Goal: Communication & Community: Answer question/provide support

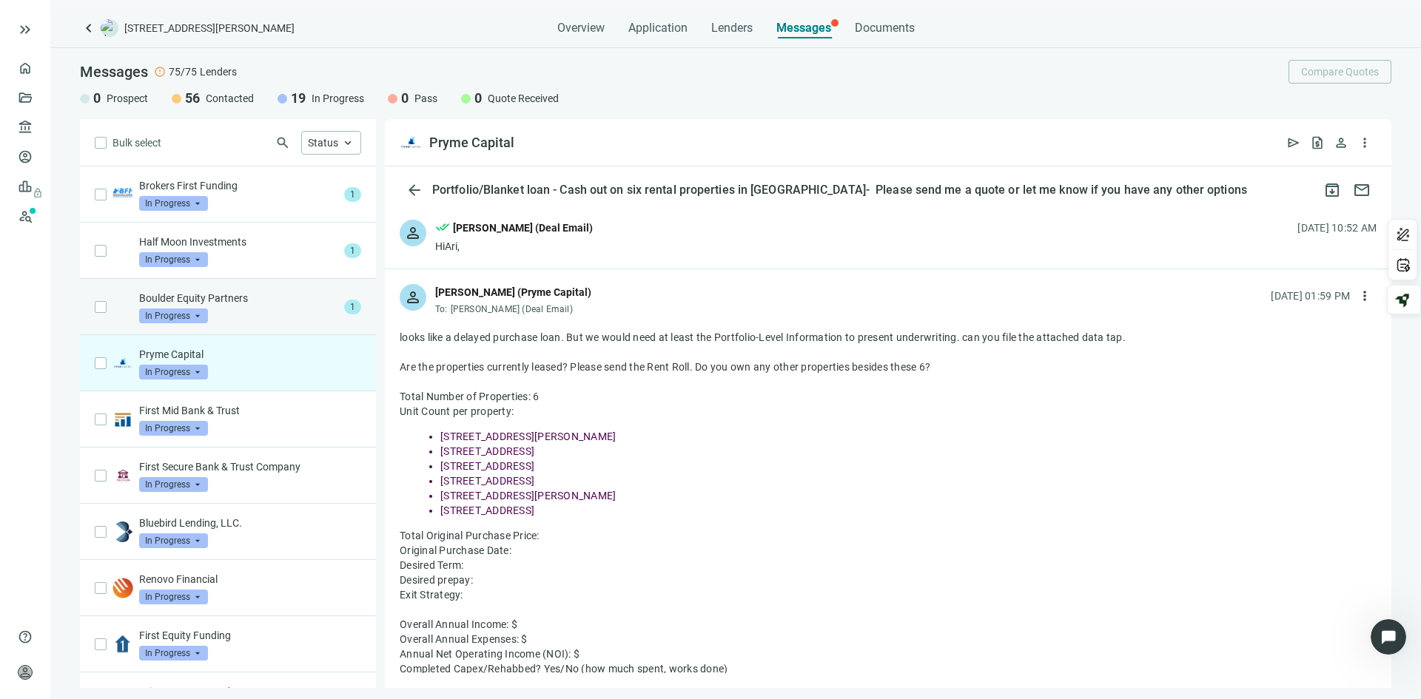
click at [244, 306] on div "Boulder Equity Partners In Progress arrow_drop_down" at bounding box center [238, 307] width 199 height 33
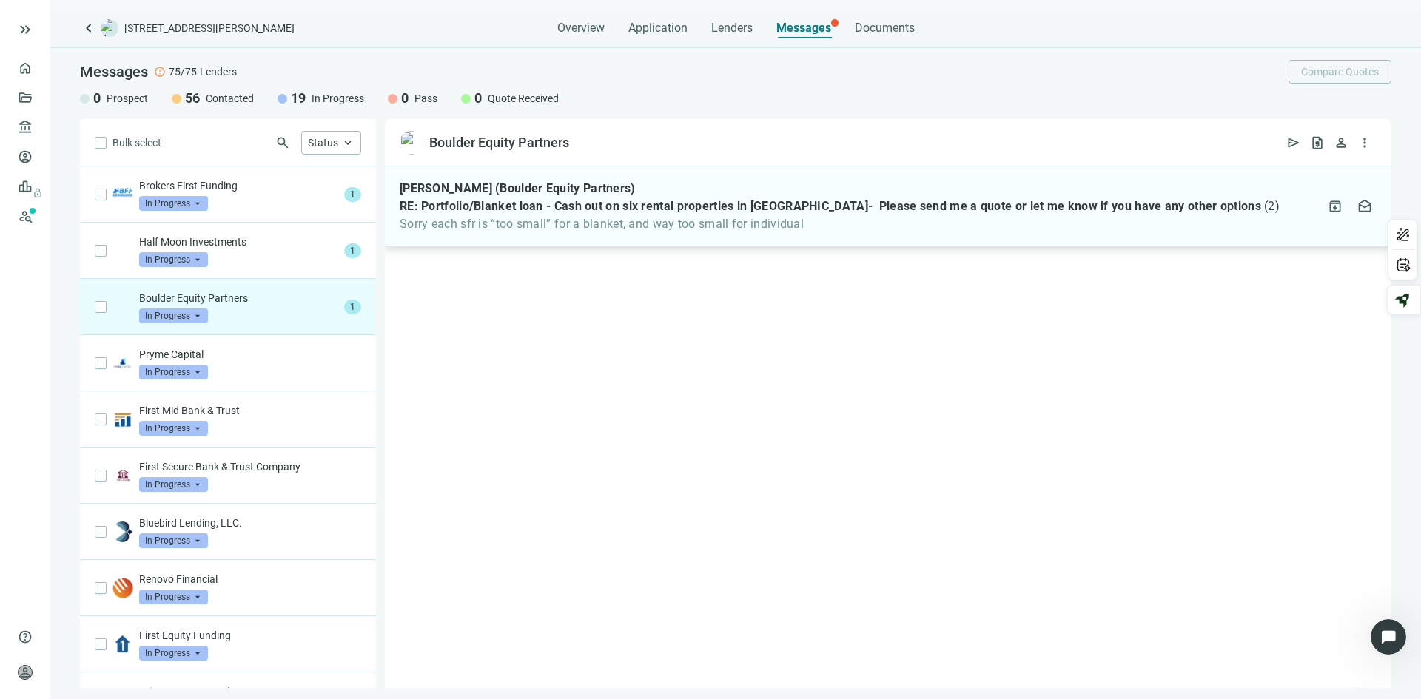
click at [623, 220] on span "Sorry each sfr is “too small” for a blanket, and way too small for individual" at bounding box center [840, 224] width 880 height 15
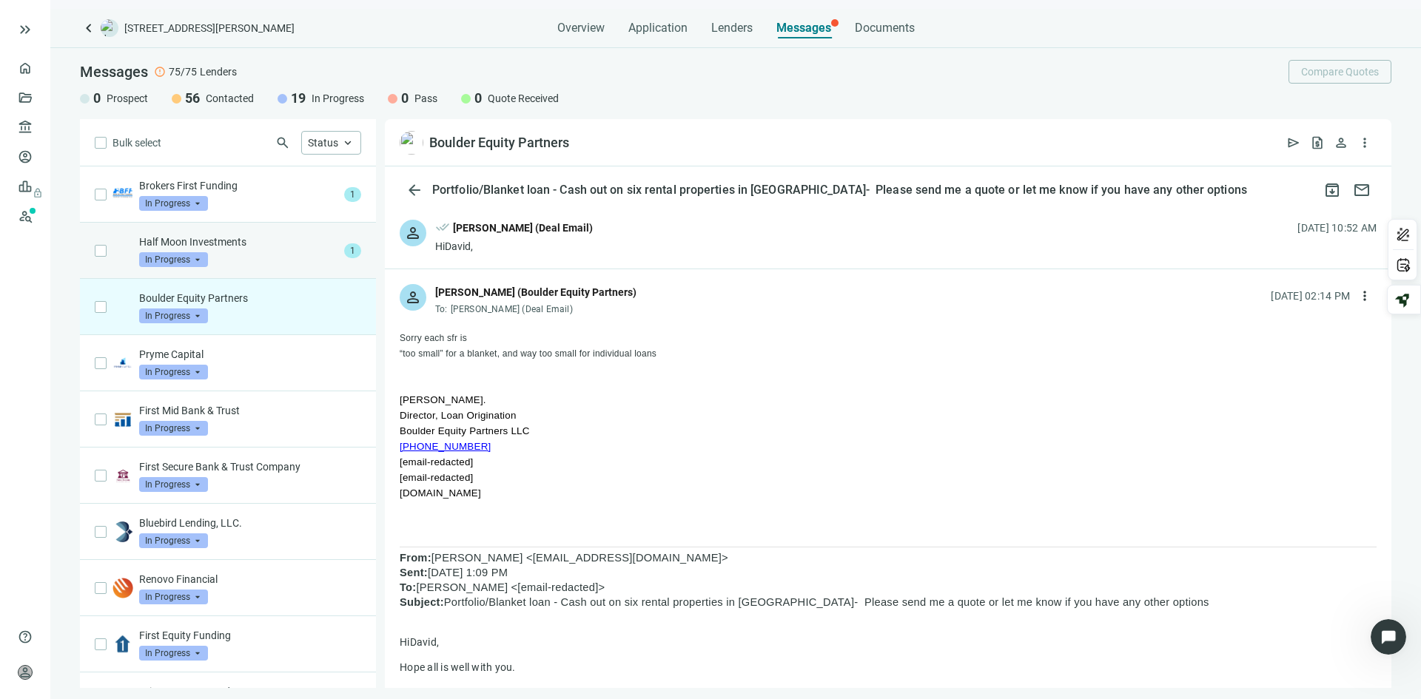
click at [268, 253] on div "Half Moon Investments In Progress arrow_drop_down" at bounding box center [238, 251] width 199 height 33
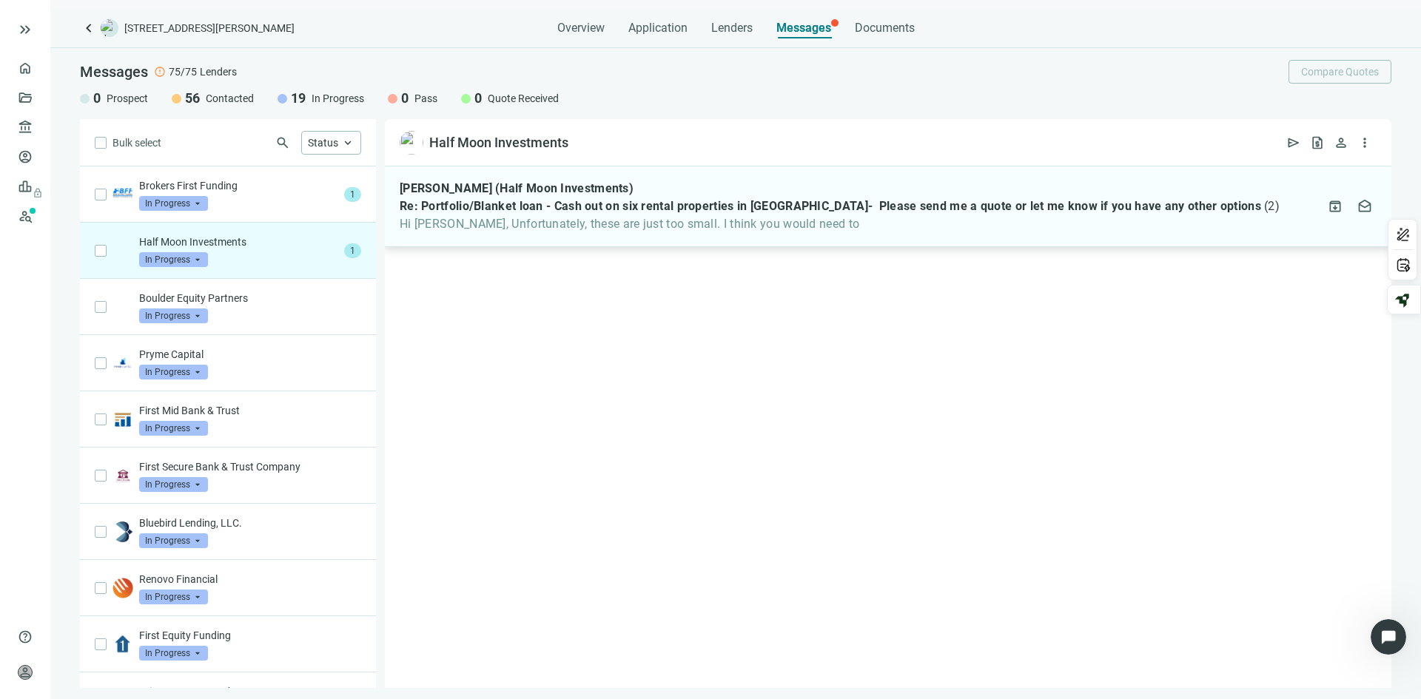
click at [671, 216] on div "[PERSON_NAME] (Half Moon Investments) Re: Portfolio/Blanket loan - Cash out on …" at bounding box center [840, 206] width 880 height 50
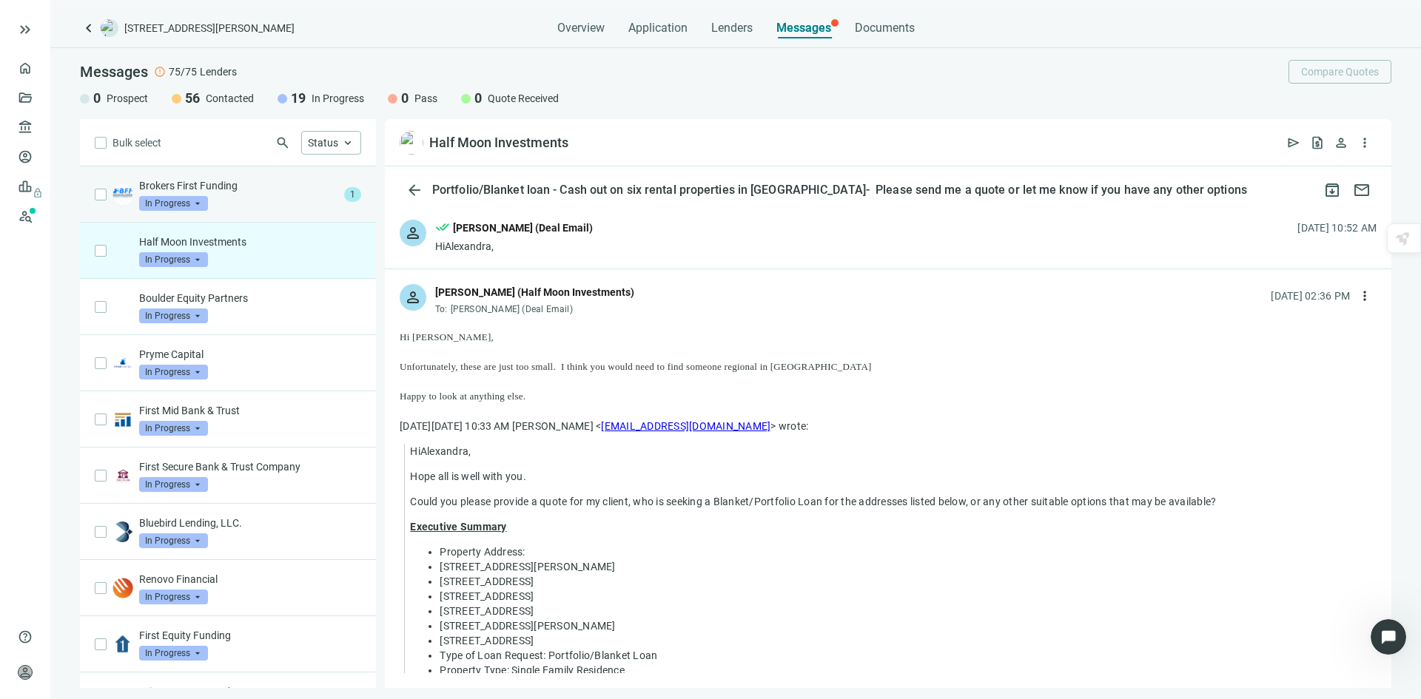
click at [245, 198] on div "Brokers First Funding In Progress arrow_drop_down" at bounding box center [238, 194] width 199 height 33
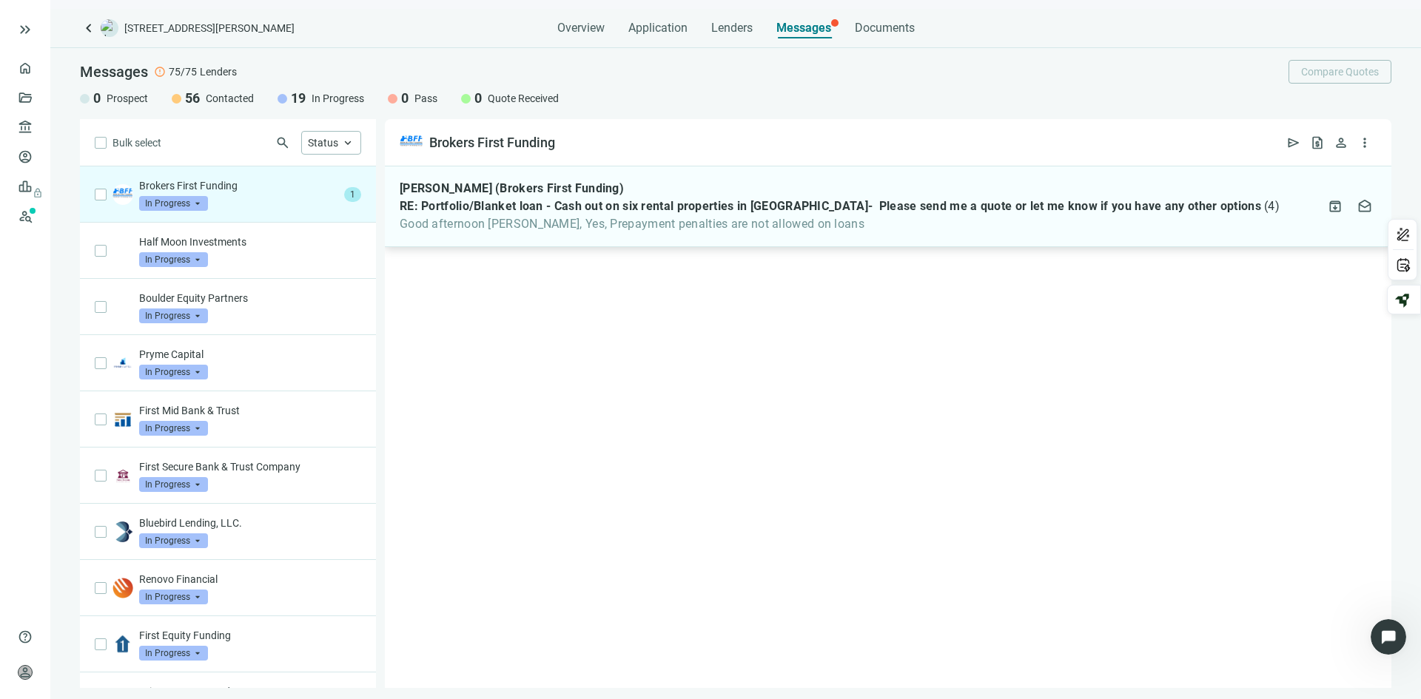
click at [699, 226] on span "Good afternoon [PERSON_NAME], Yes, Prepayment penalties are not allowed on loans" at bounding box center [840, 224] width 880 height 15
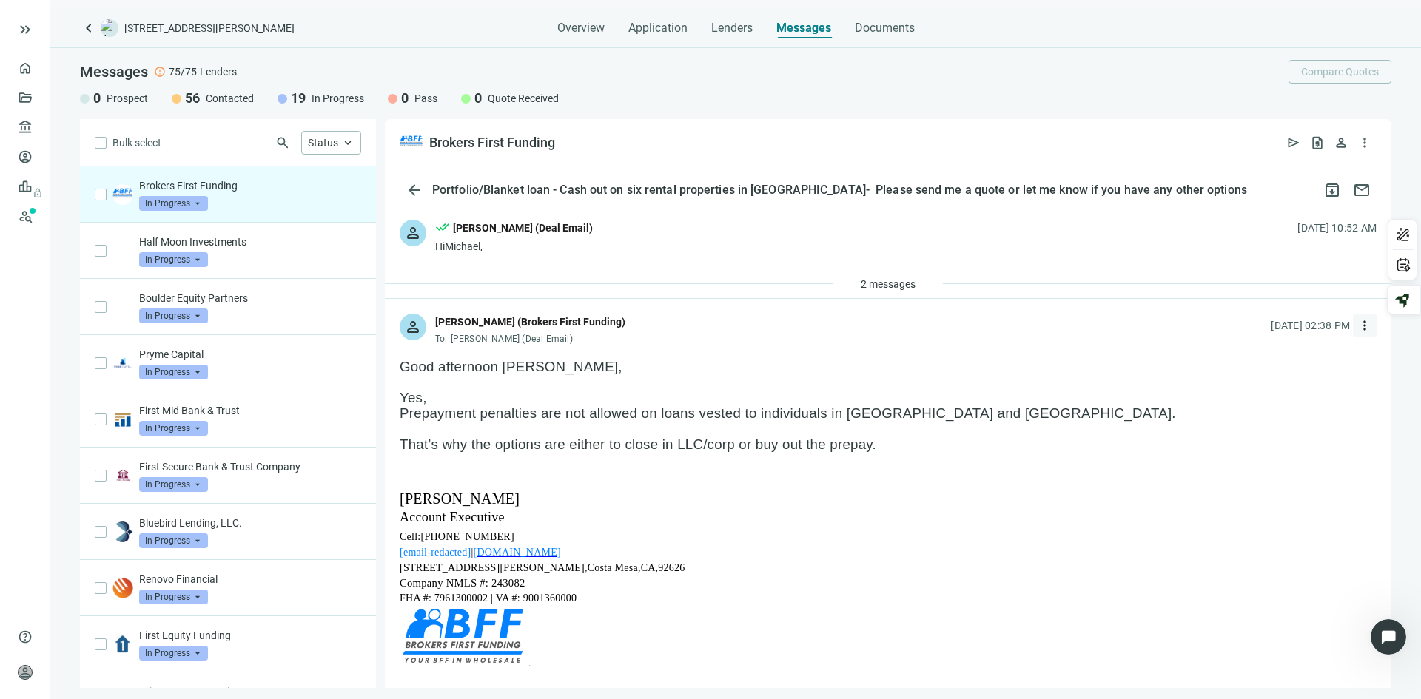
click at [1358, 323] on span "more_vert" at bounding box center [1365, 325] width 15 height 15
click at [1255, 363] on span "Reply" at bounding box center [1254, 360] width 25 height 12
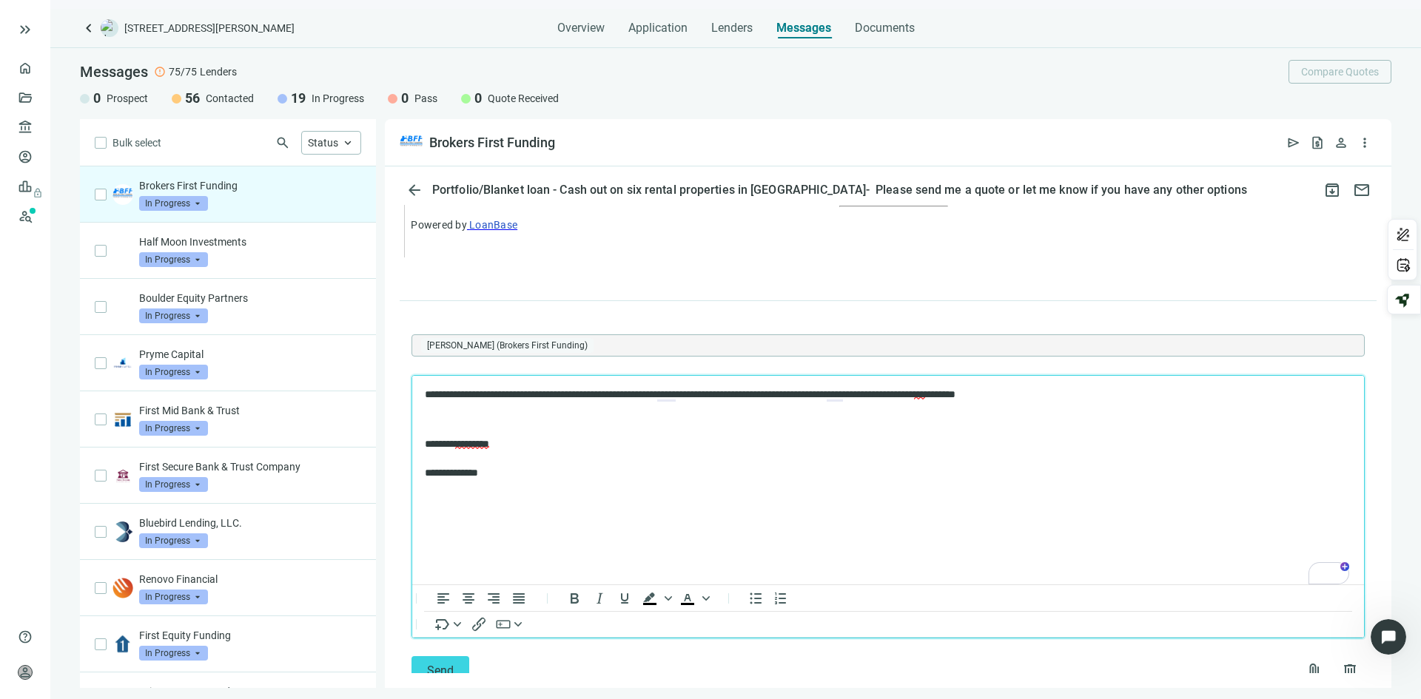
scroll to position [3087, 0]
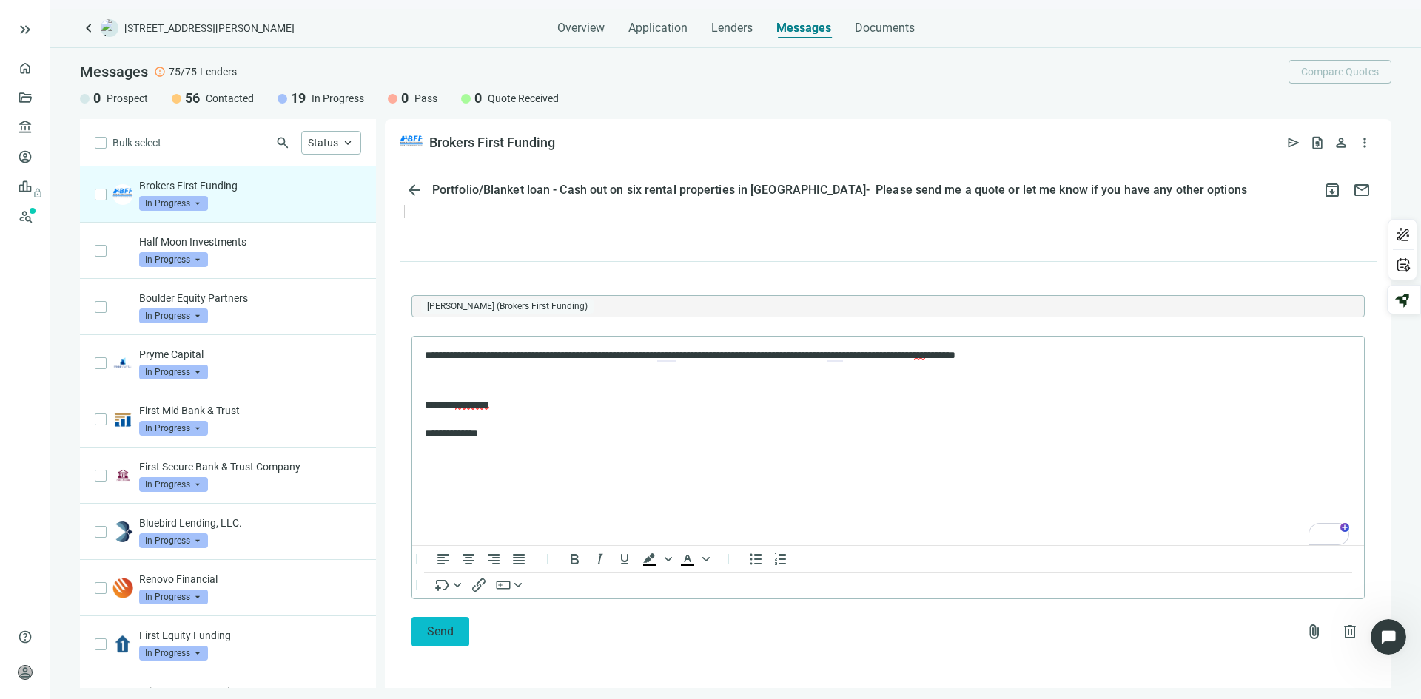
click at [440, 634] on span "Send" at bounding box center [440, 632] width 27 height 14
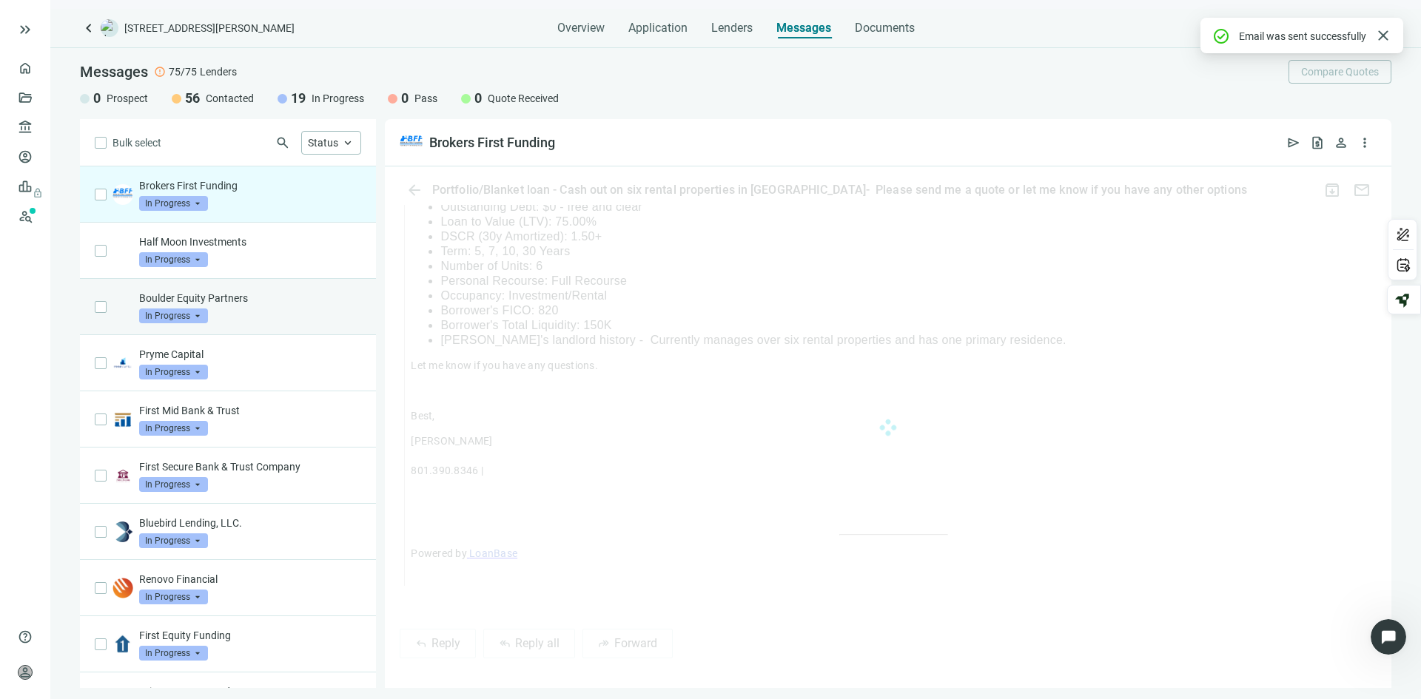
scroll to position [3005, 0]
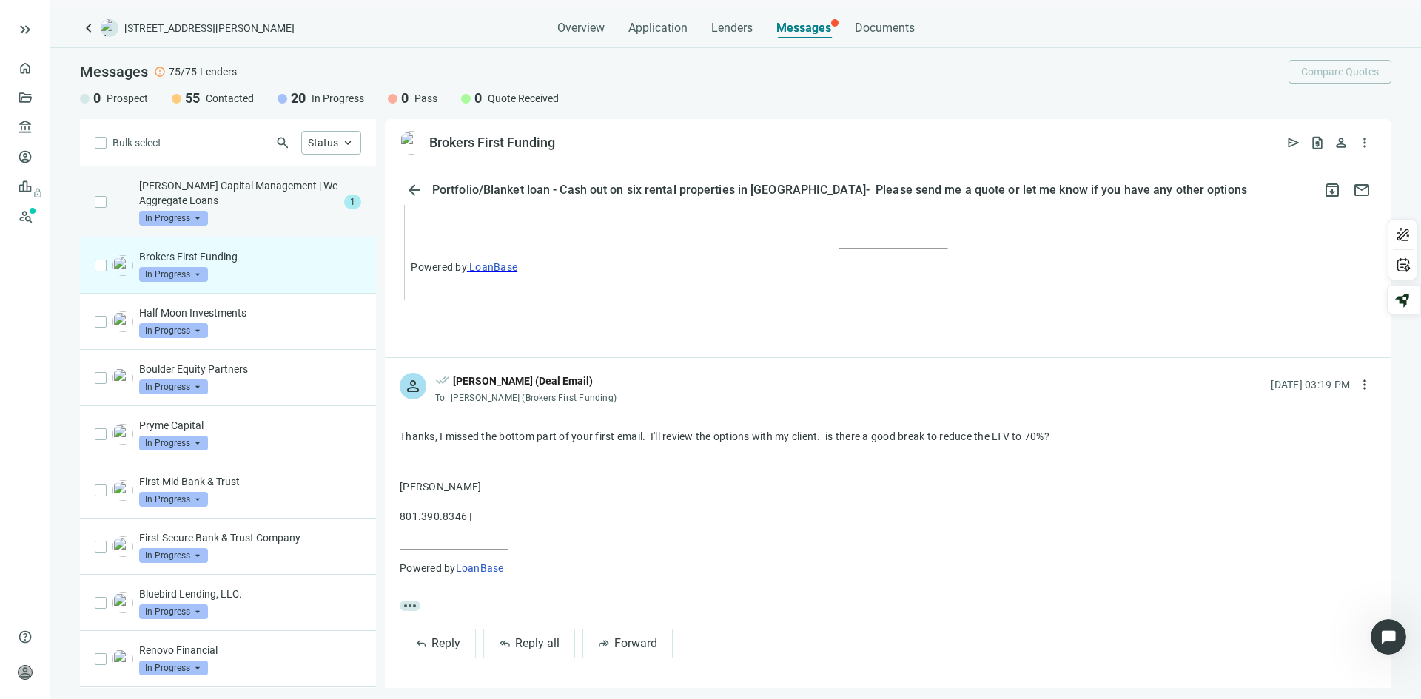
click at [262, 204] on p "[PERSON_NAME] Capital Management | We Aggregate Loans" at bounding box center [238, 193] width 199 height 30
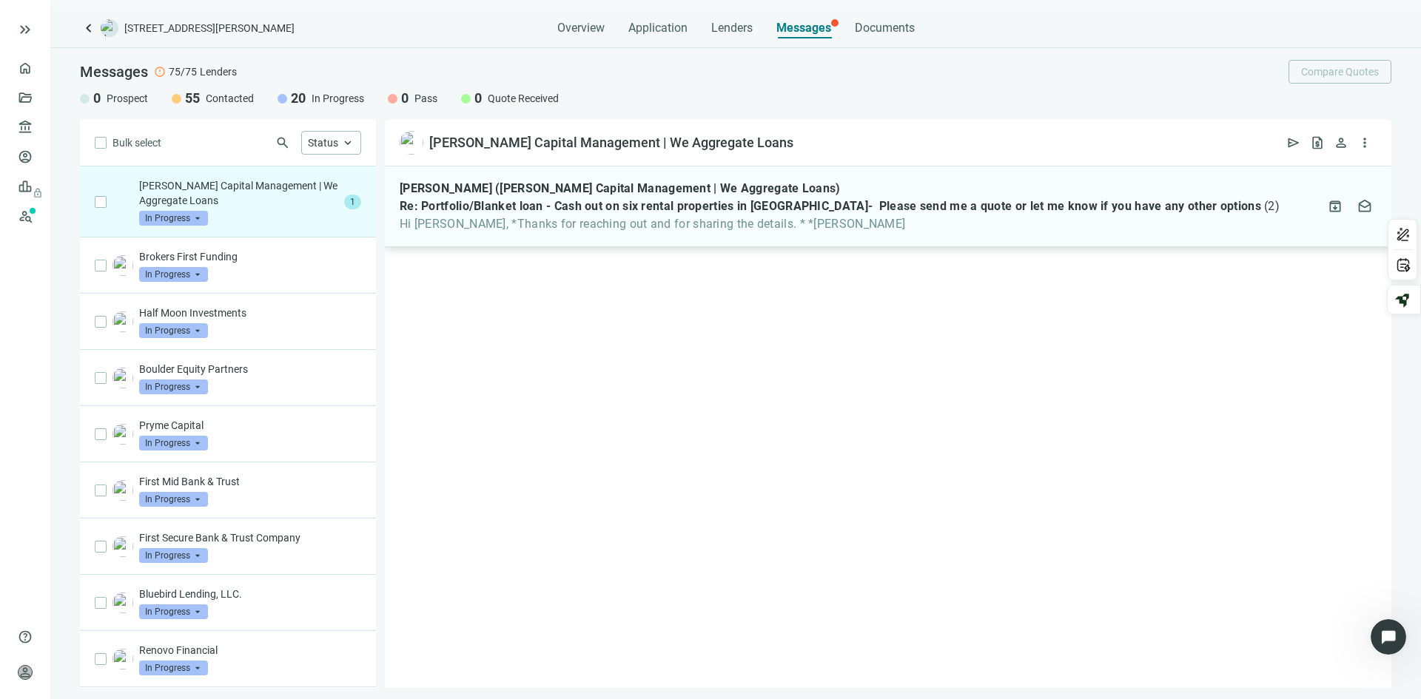
click at [599, 209] on span "Re: Portfolio/Blanket loan - Cash out on six rental properties in [GEOGRAPHIC_D…" at bounding box center [831, 206] width 862 height 15
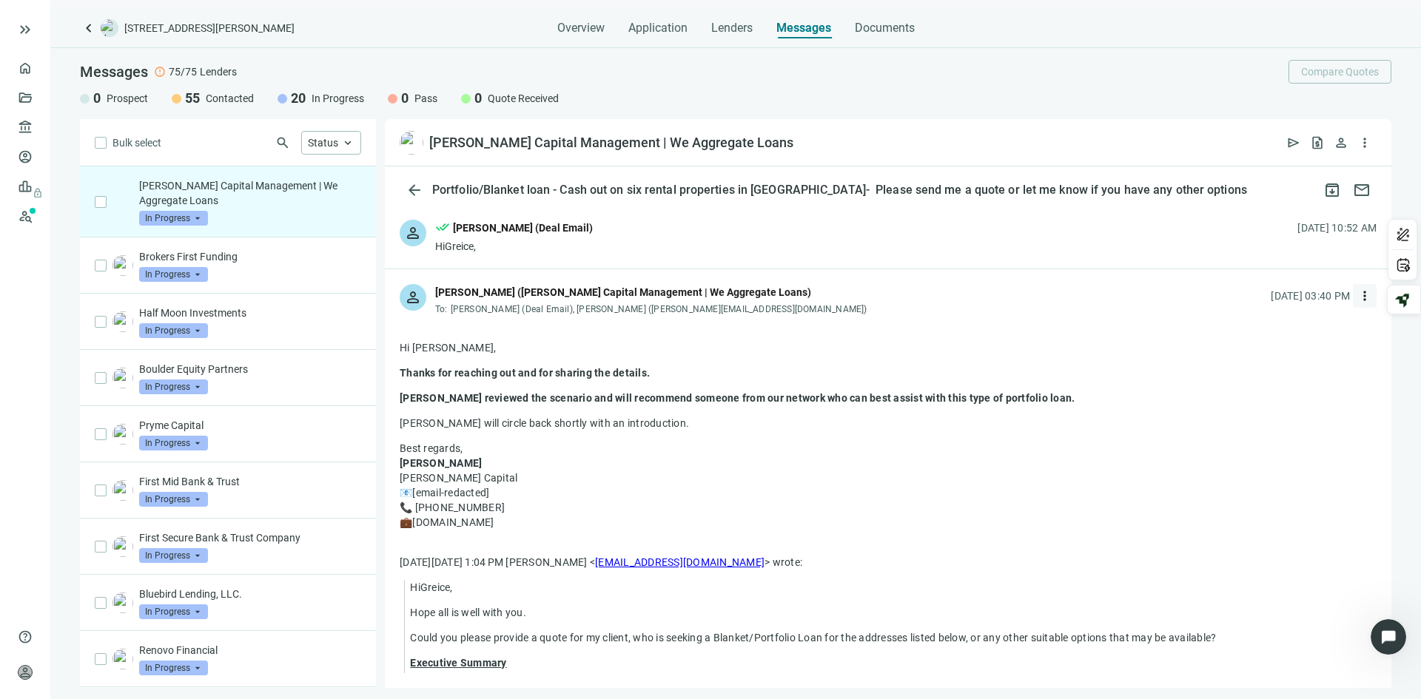
click at [1358, 296] on span "more_vert" at bounding box center [1365, 296] width 15 height 15
click at [1255, 327] on span "Reply" at bounding box center [1254, 330] width 25 height 12
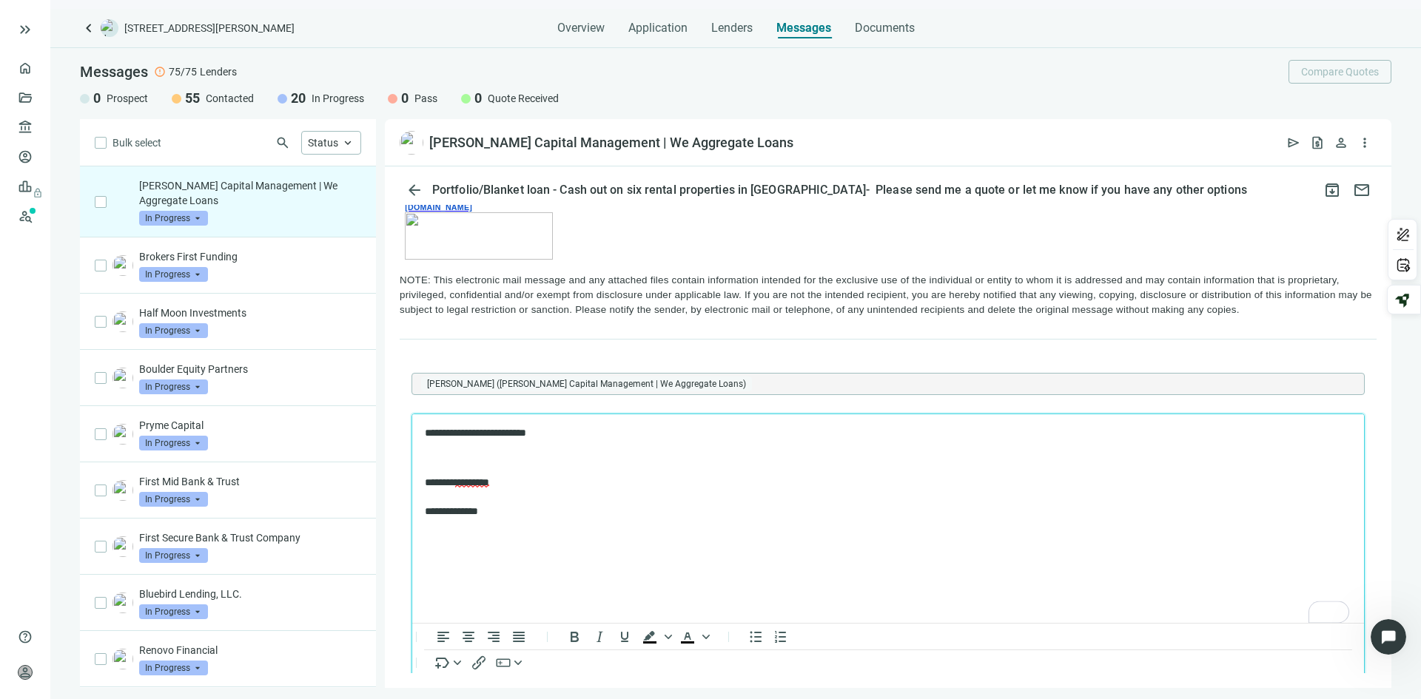
scroll to position [1319, 0]
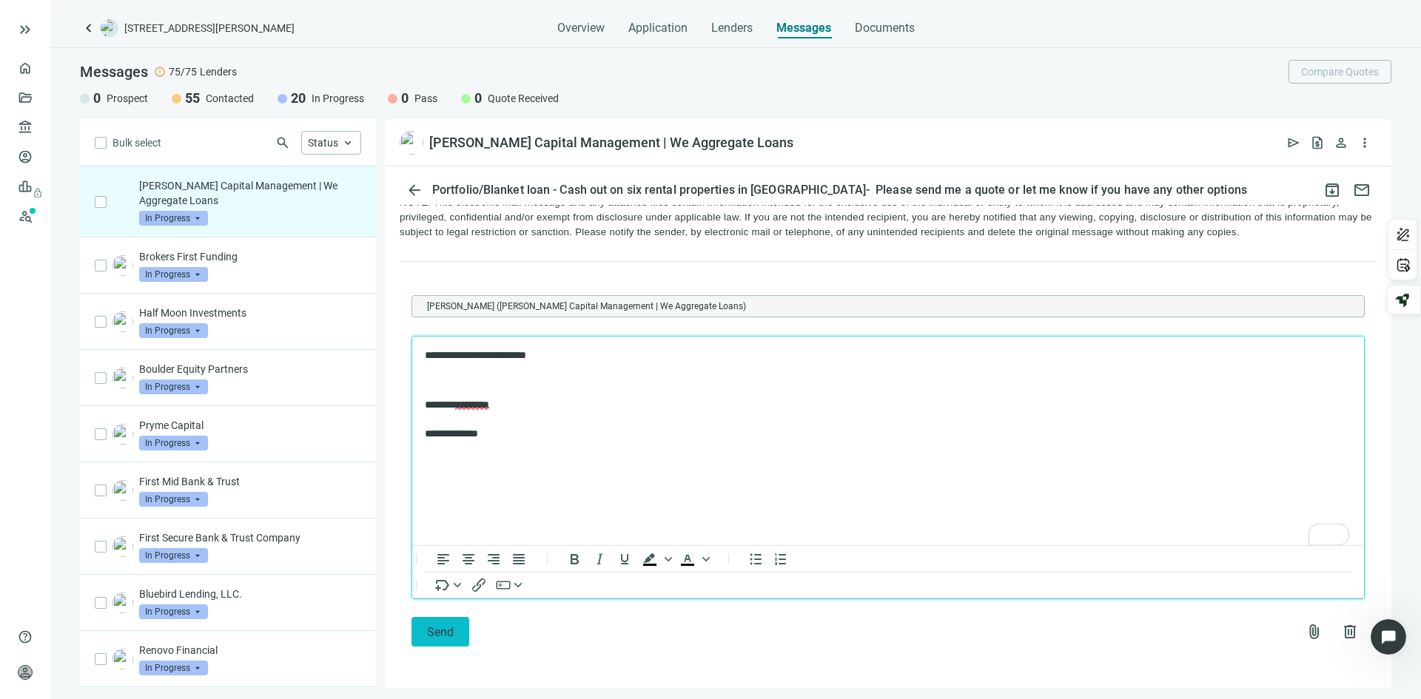
click at [456, 632] on button "Send" at bounding box center [441, 632] width 58 height 30
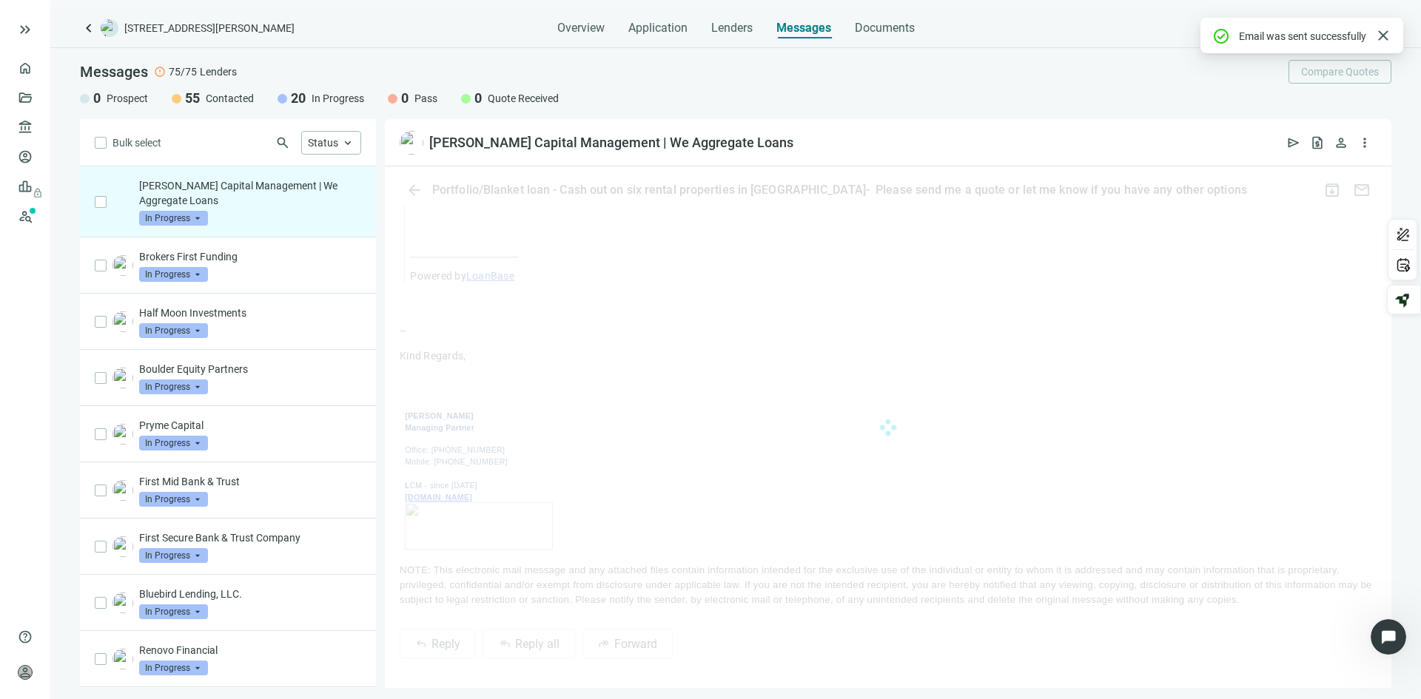
scroll to position [1238, 0]
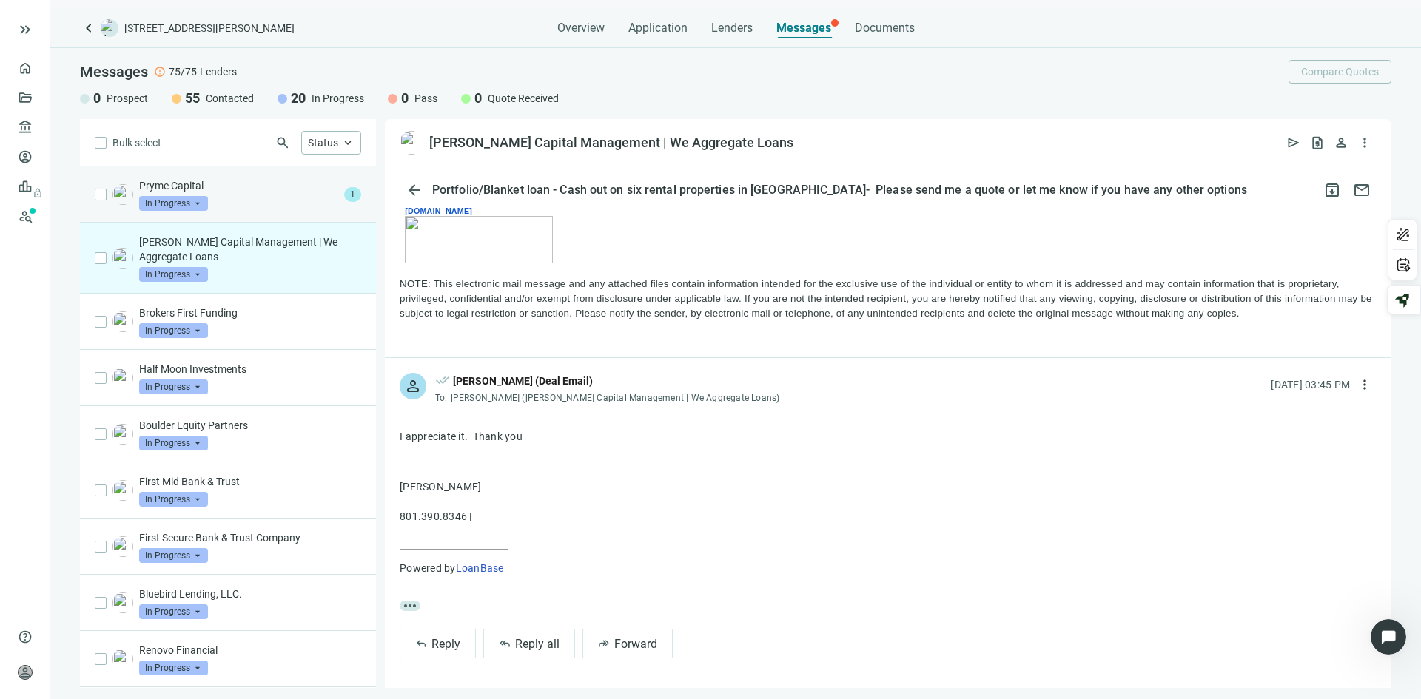
click at [241, 179] on p "Pryme Capital" at bounding box center [238, 185] width 199 height 15
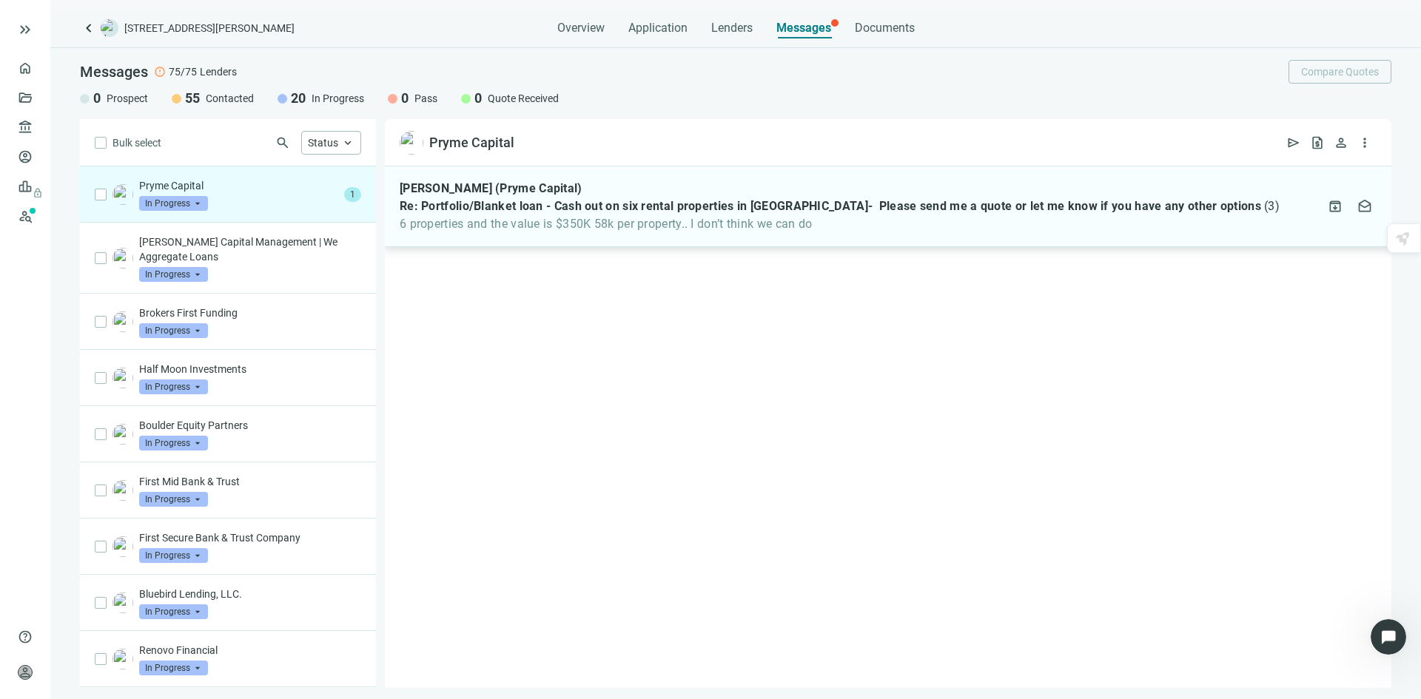
click at [597, 221] on span "6 properties and the value is $350K 58k per property.. I don’t think we can do" at bounding box center [840, 224] width 880 height 15
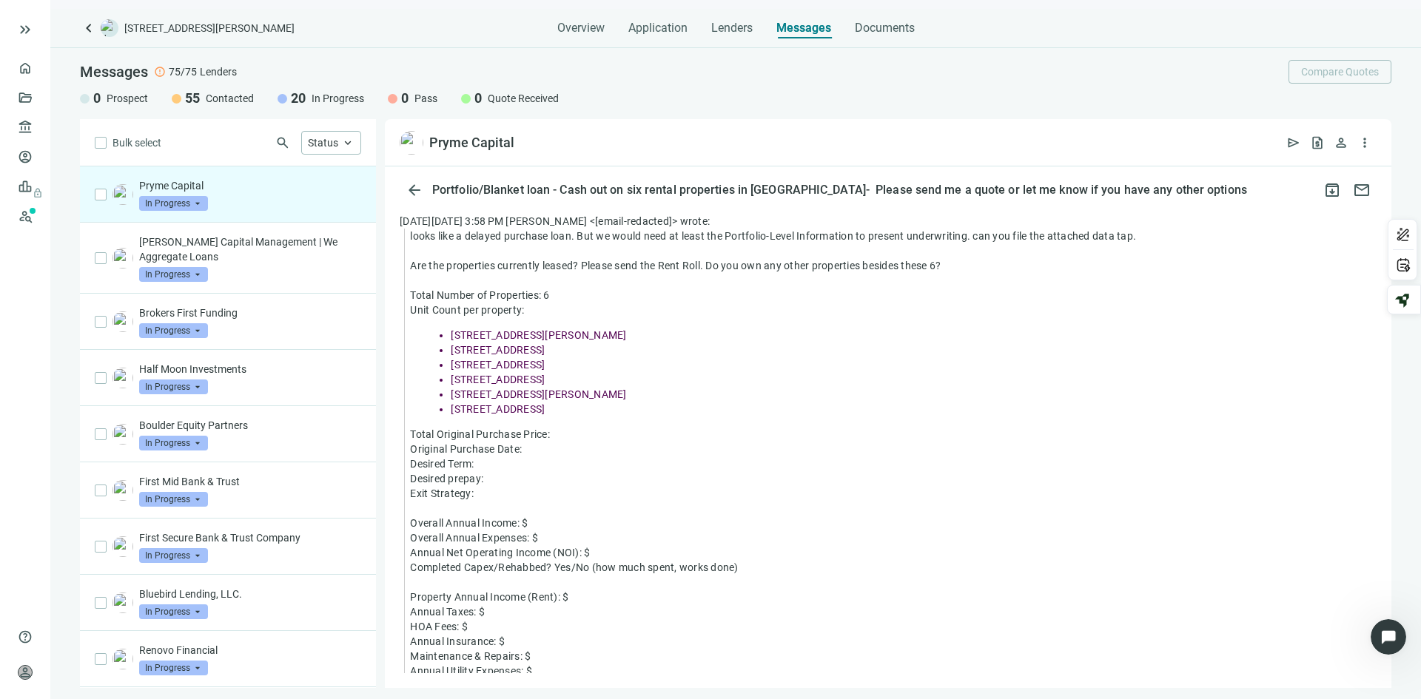
scroll to position [342, 0]
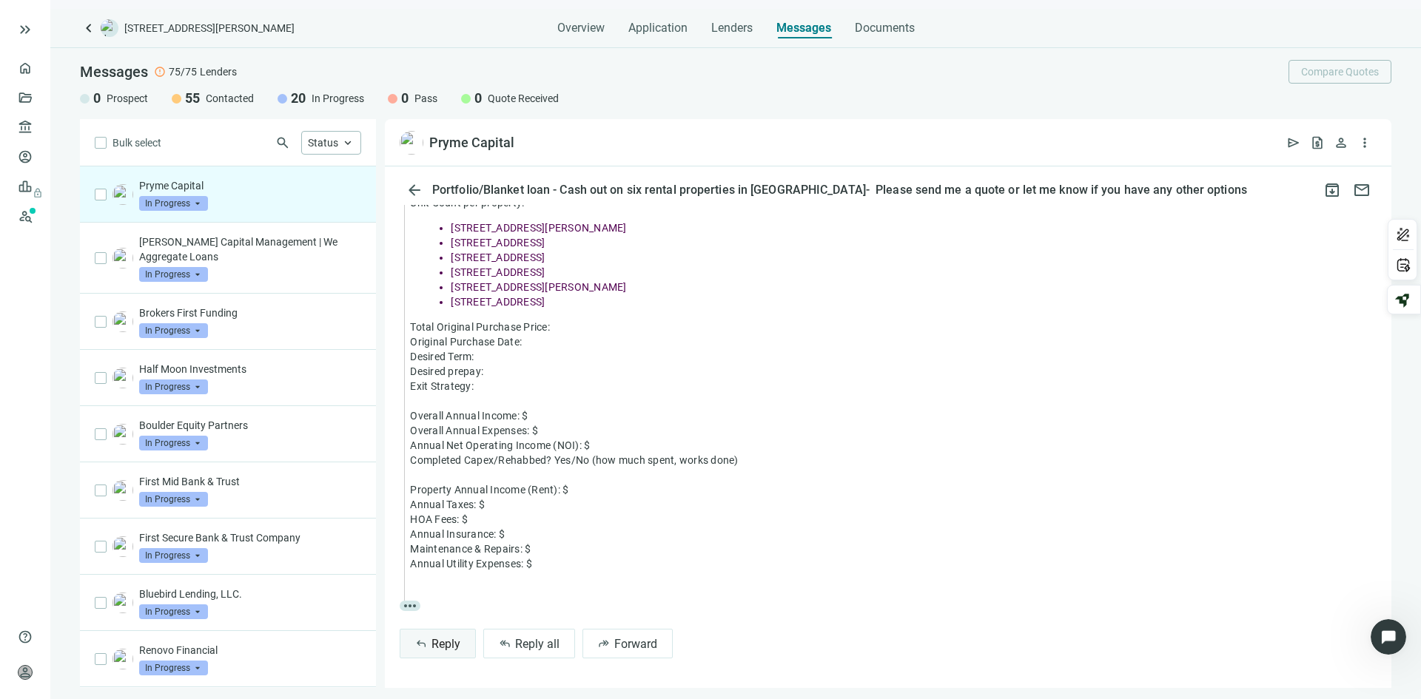
click at [436, 644] on span "Reply" at bounding box center [446, 644] width 29 height 14
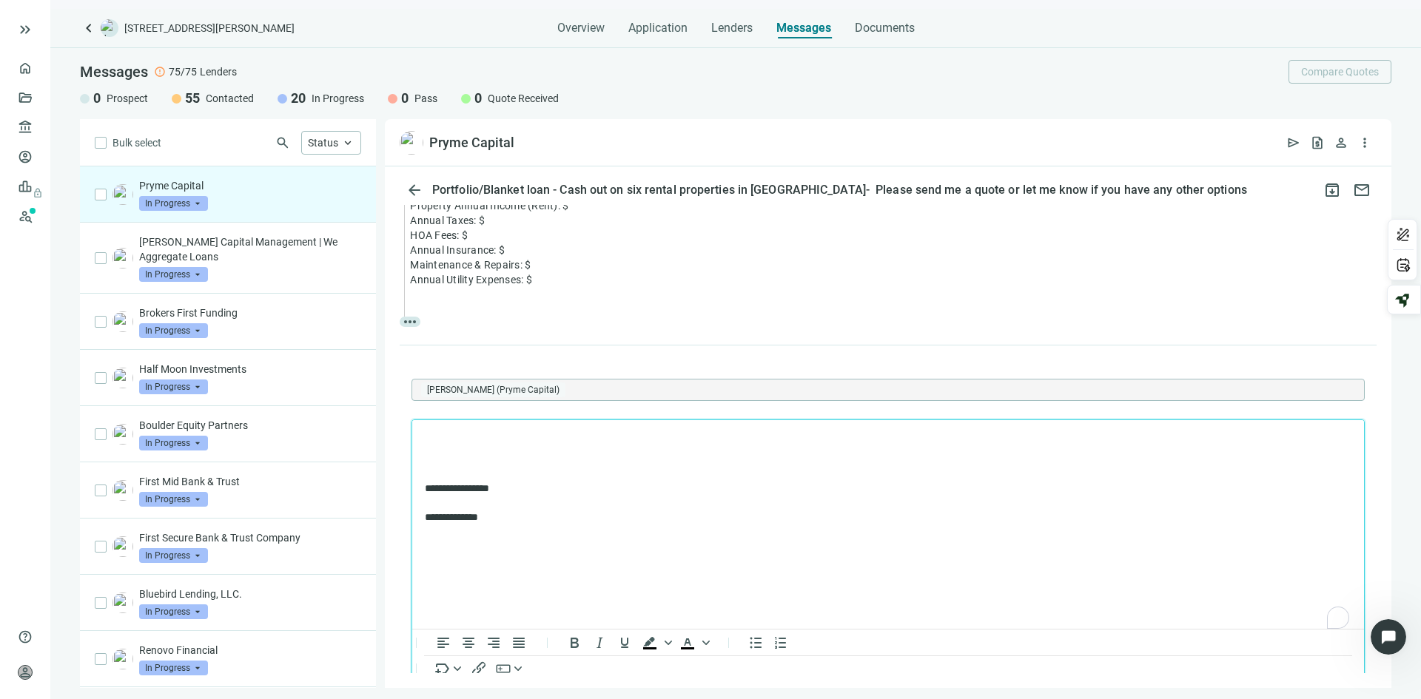
scroll to position [0, 0]
click at [708, 440] on p "**********" at bounding box center [881, 439] width 912 height 15
click at [888, 437] on p "**********" at bounding box center [881, 439] width 912 height 15
click at [1338, 619] on html "keyboard_double_arrow_right home Overview folder_open Deals account_balance Len…" at bounding box center [710, 349] width 1421 height 699
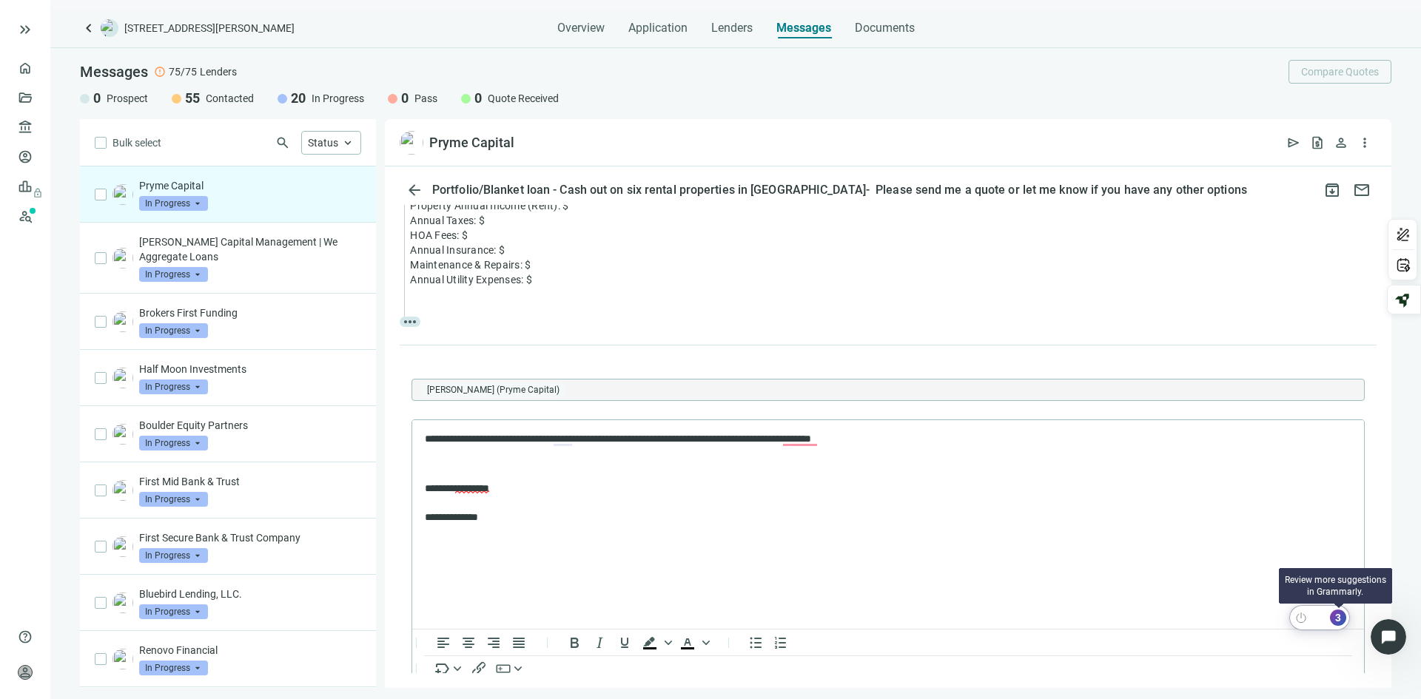
click at [1338, 619] on div "3" at bounding box center [1338, 618] width 16 height 16
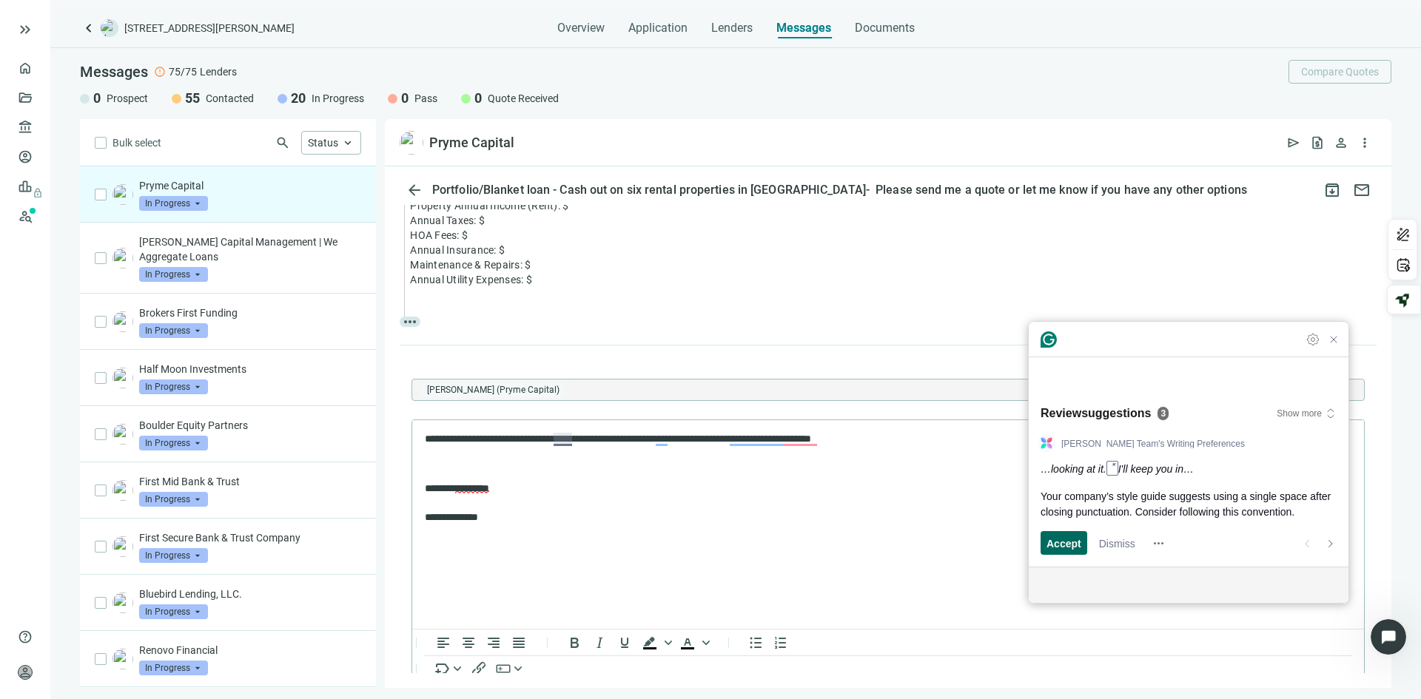
click at [1076, 542] on span "Accept" at bounding box center [1064, 544] width 35 height 16
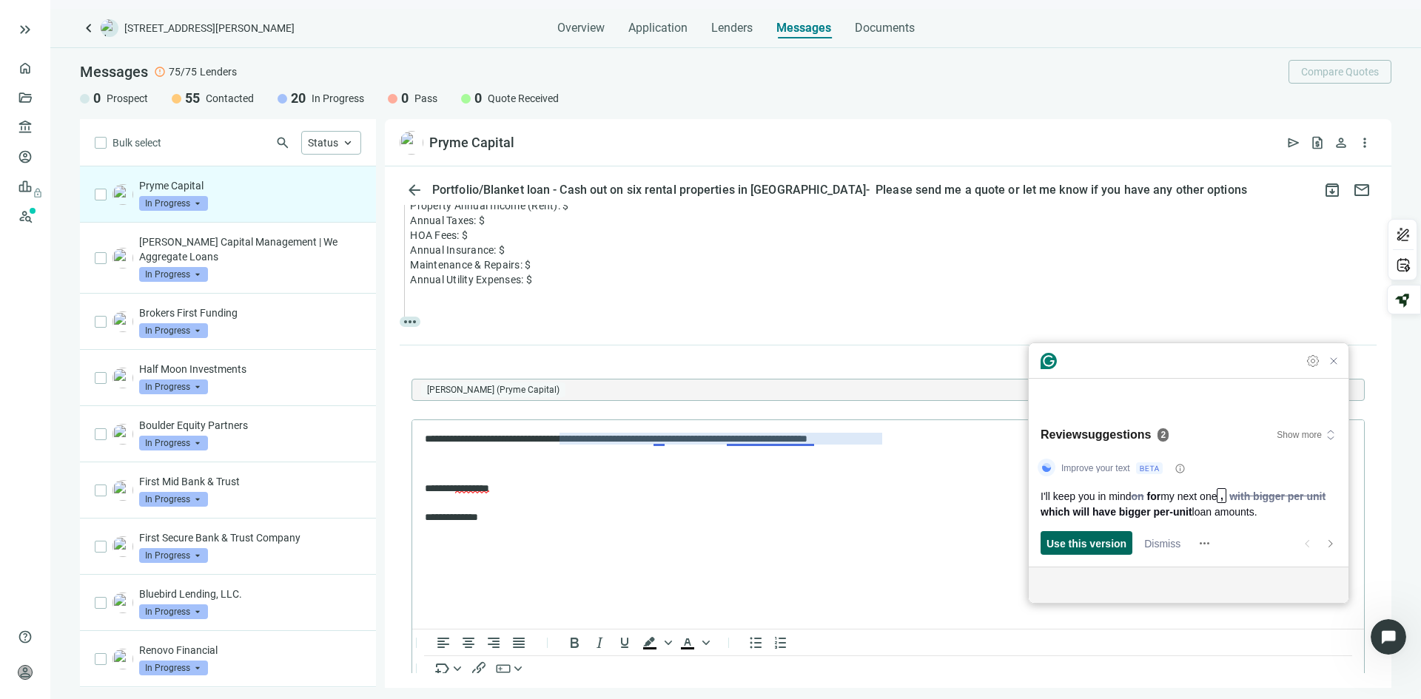
click at [1076, 543] on span "Use this version" at bounding box center [1087, 544] width 80 height 16
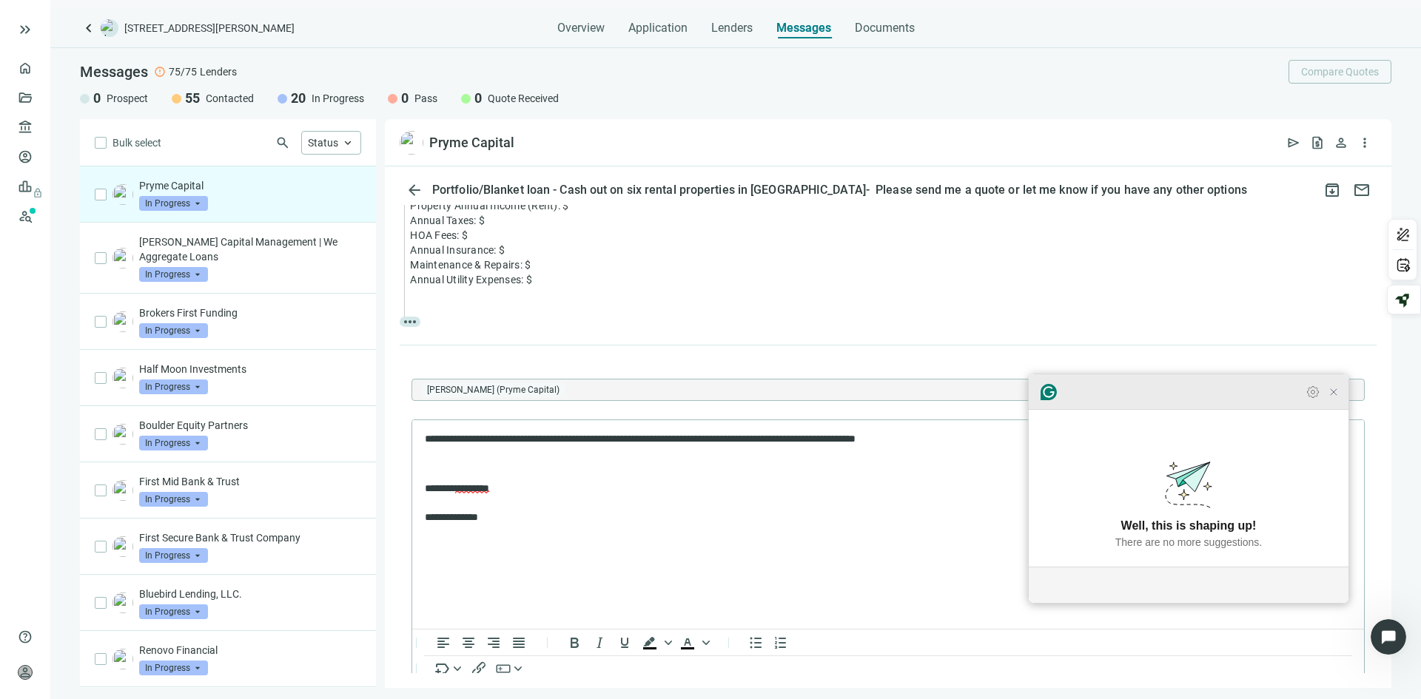
click at [1332, 395] on icon "Close Grammarly Assistant" at bounding box center [1334, 392] width 6 height 6
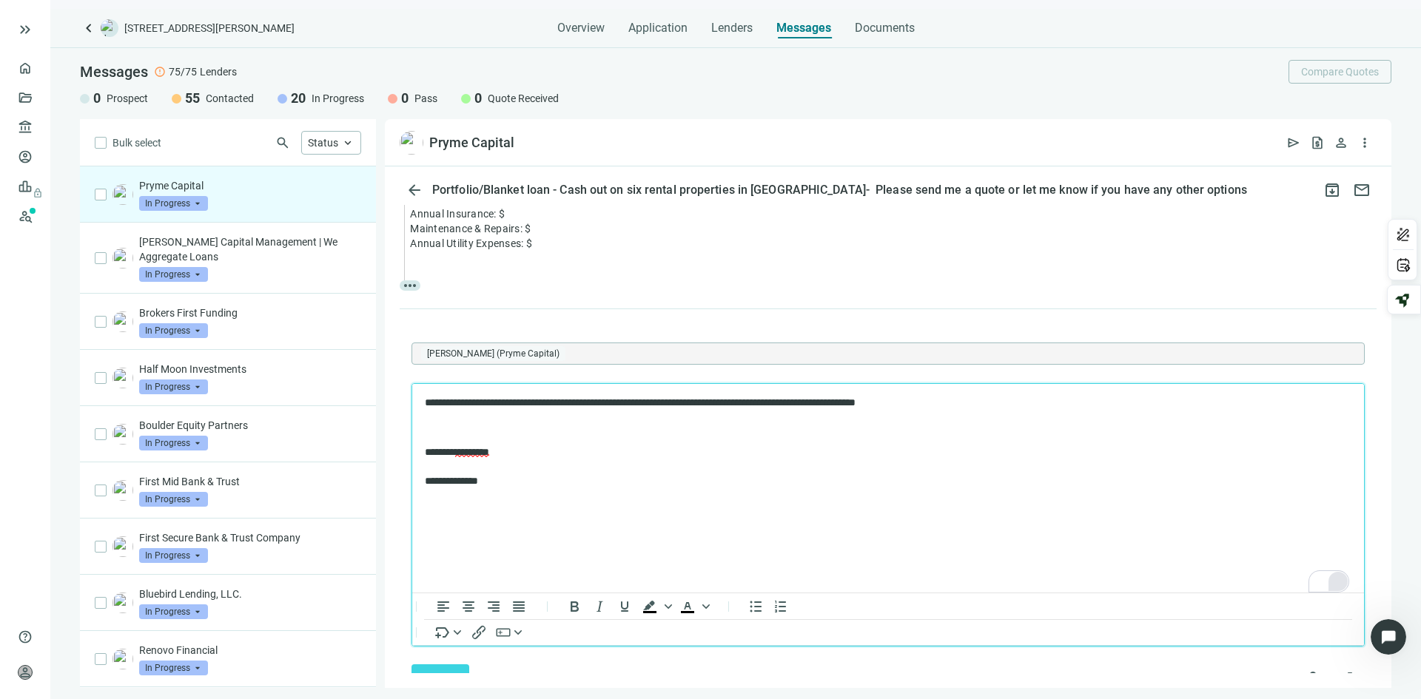
scroll to position [710, 0]
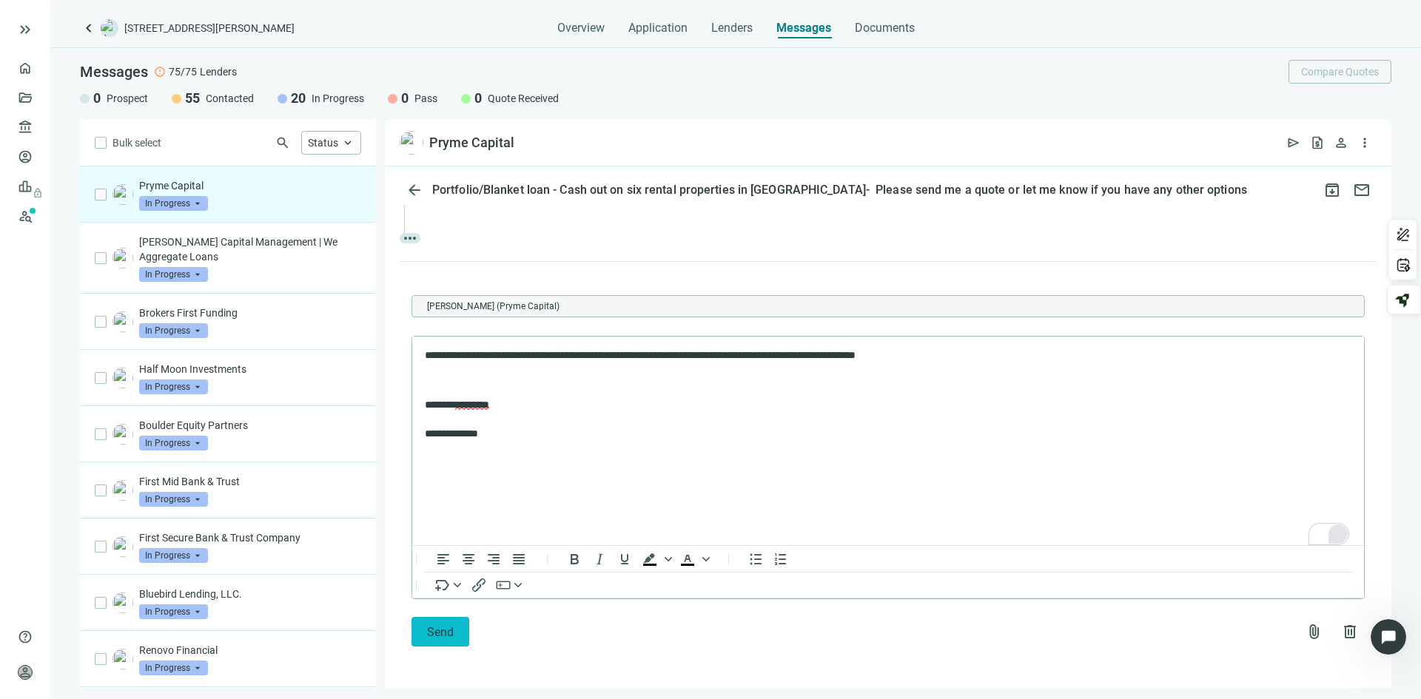
click at [433, 628] on span "Send" at bounding box center [440, 632] width 27 height 14
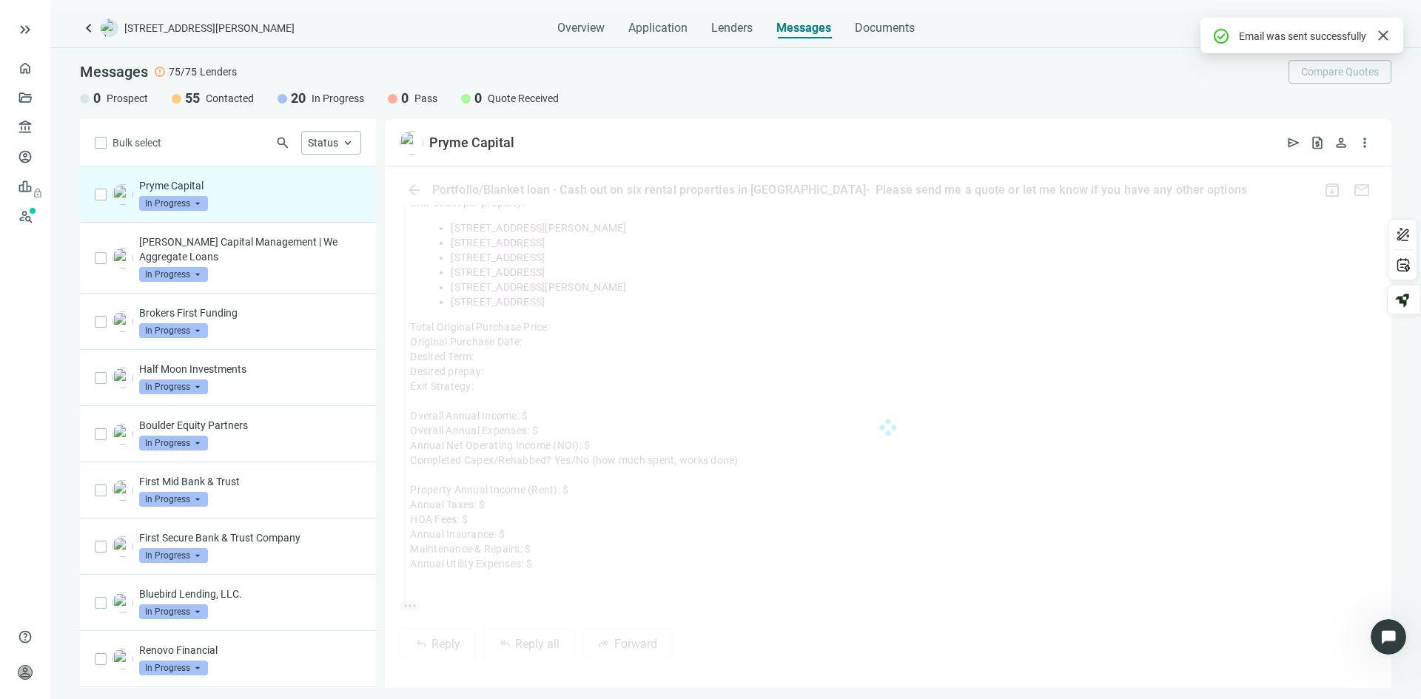
scroll to position [628, 0]
